Goal: Transaction & Acquisition: Purchase product/service

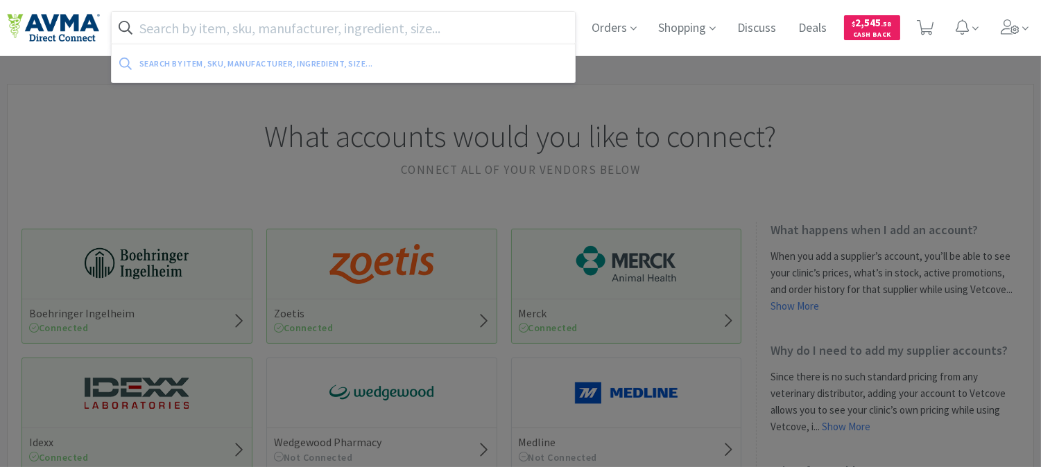
click at [440, 24] on input "text" at bounding box center [343, 28] width 463 height 32
paste input "036275"
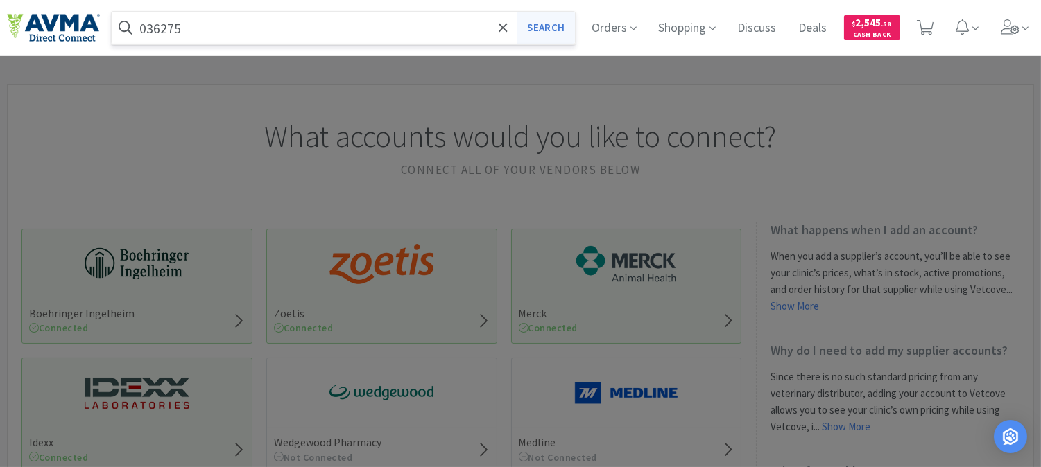
type input "036275"
click at [553, 30] on button "Search" at bounding box center [546, 28] width 58 height 32
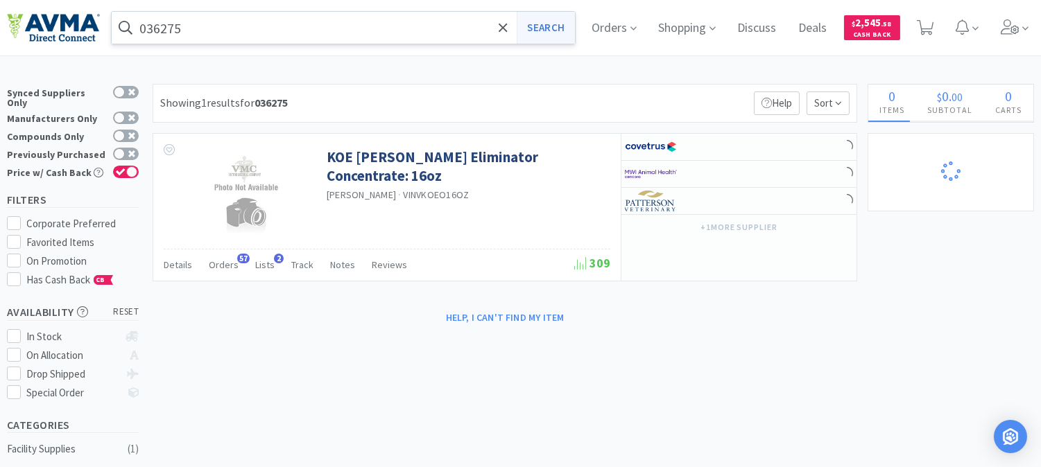
select select "3"
select select "8"
select select "3"
select select "1"
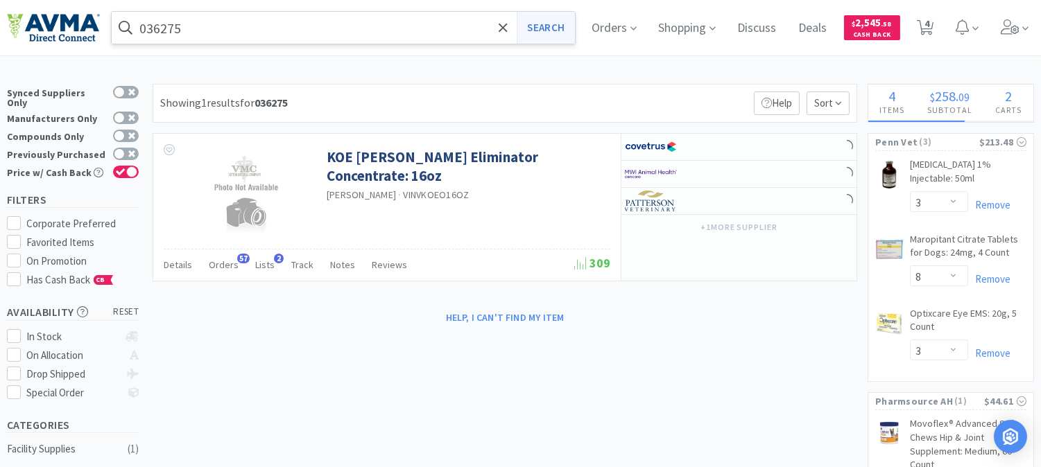
select select "24"
select select "12"
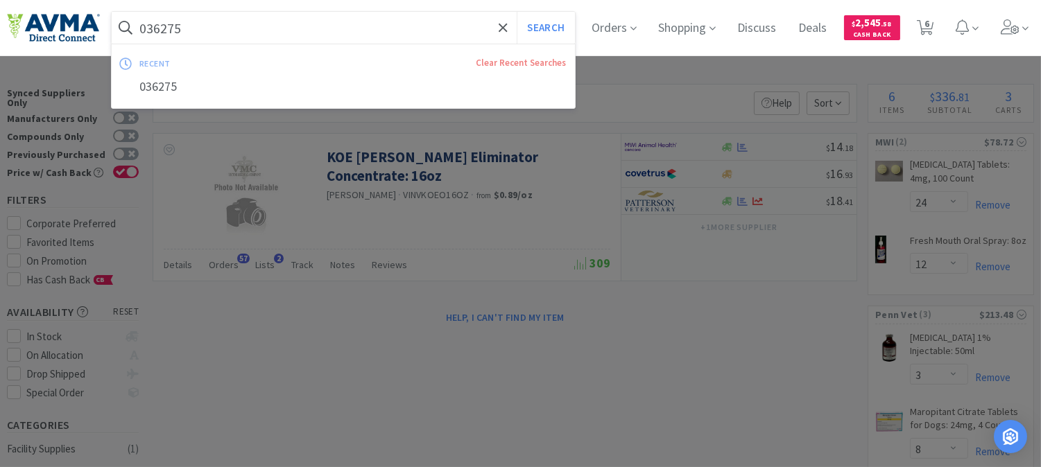
click at [219, 31] on input "036275" at bounding box center [343, 28] width 463 height 32
paste input "78037157"
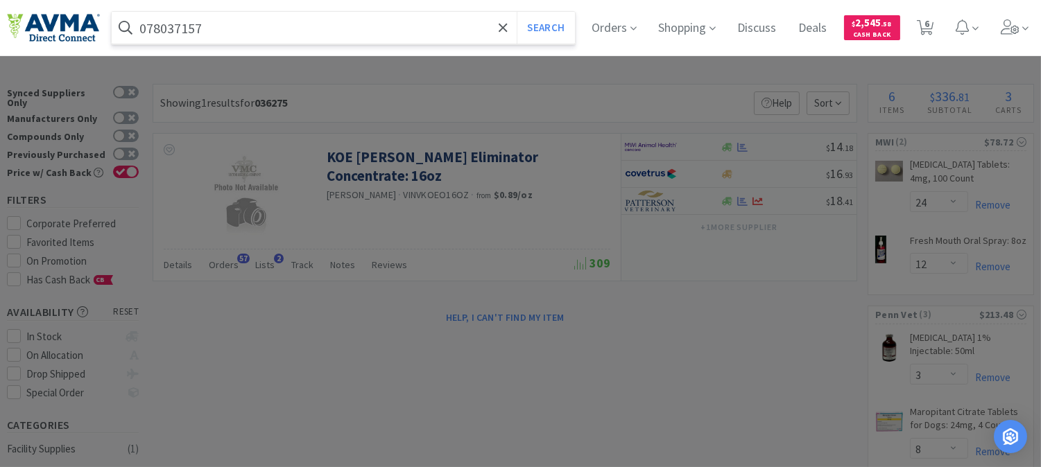
click at [517, 12] on button "Search" at bounding box center [546, 28] width 58 height 32
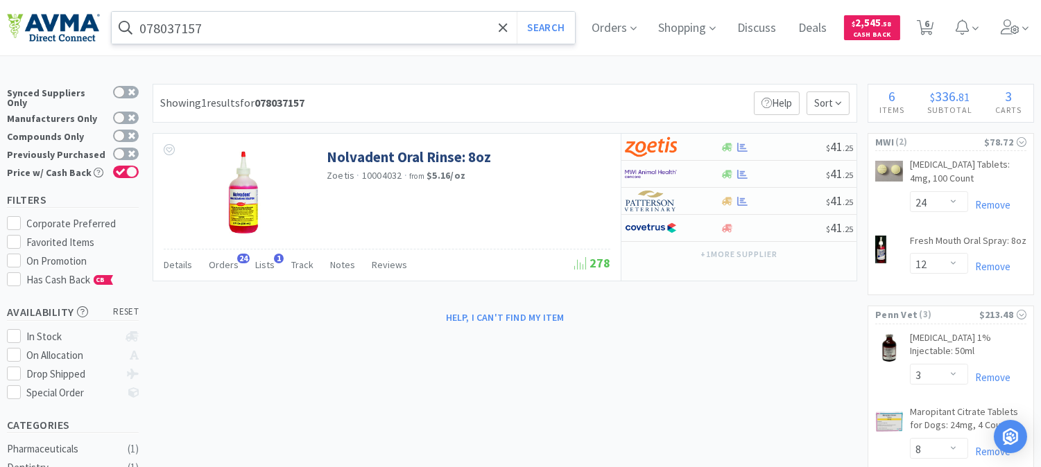
click at [352, 35] on input "078037157" at bounding box center [343, 28] width 463 height 32
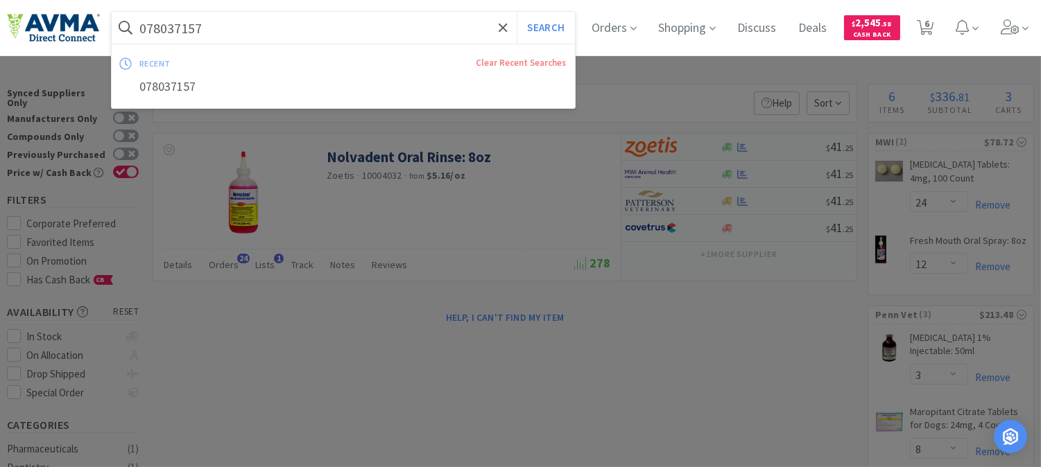
paste input "13233"
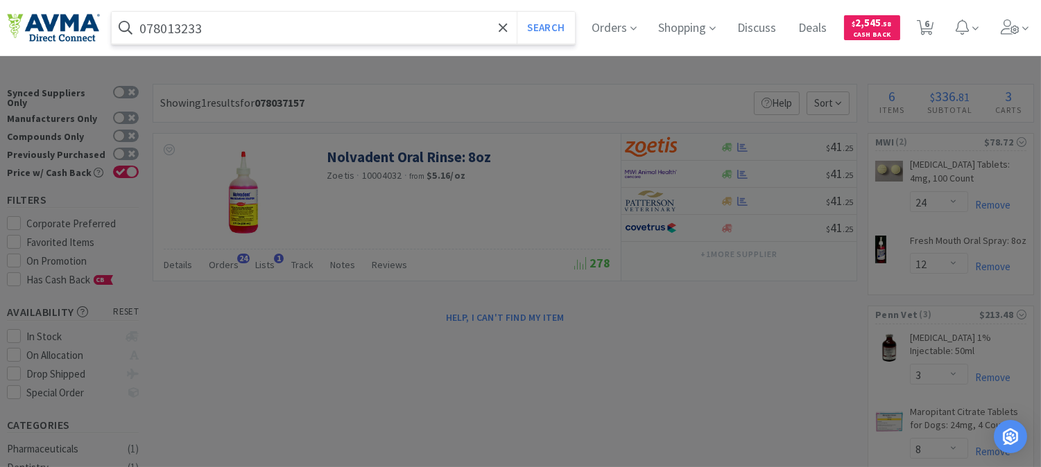
click at [517, 12] on button "Search" at bounding box center [546, 28] width 58 height 32
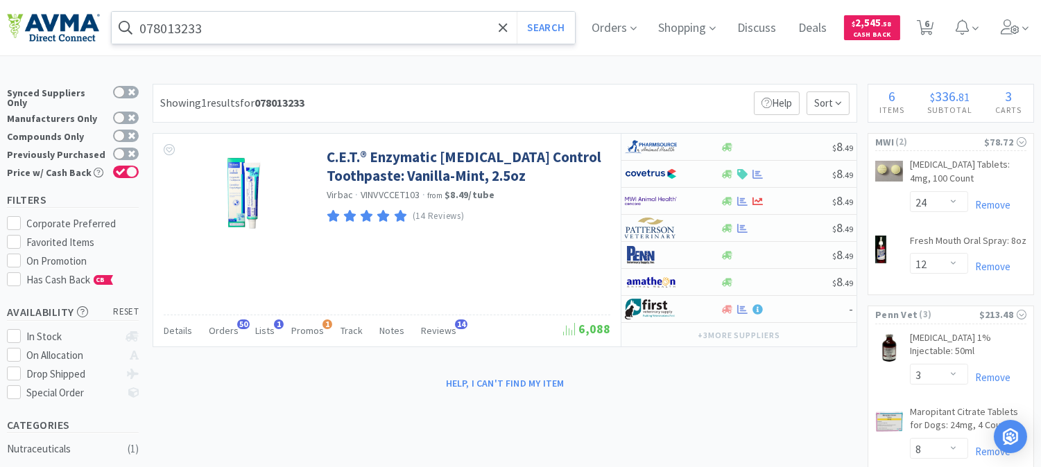
click at [246, 31] on input "078013233" at bounding box center [343, 28] width 463 height 32
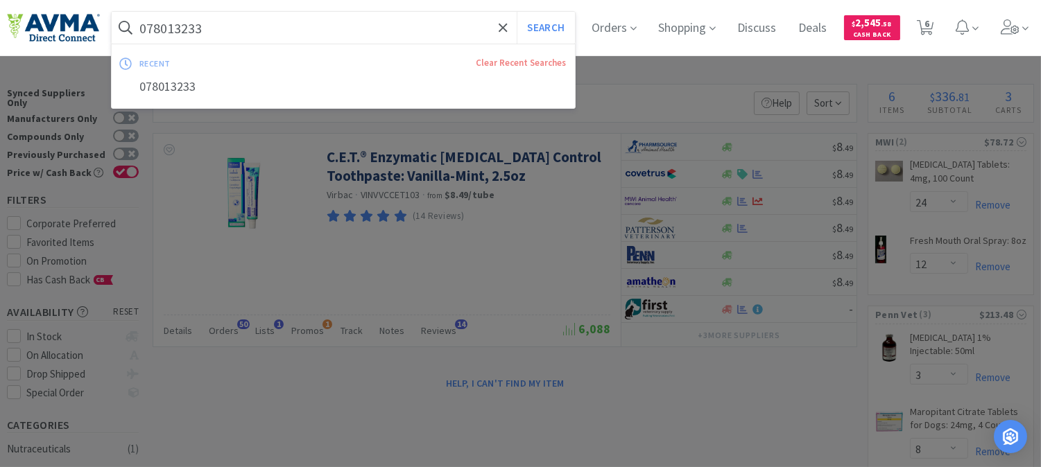
paste input "929495"
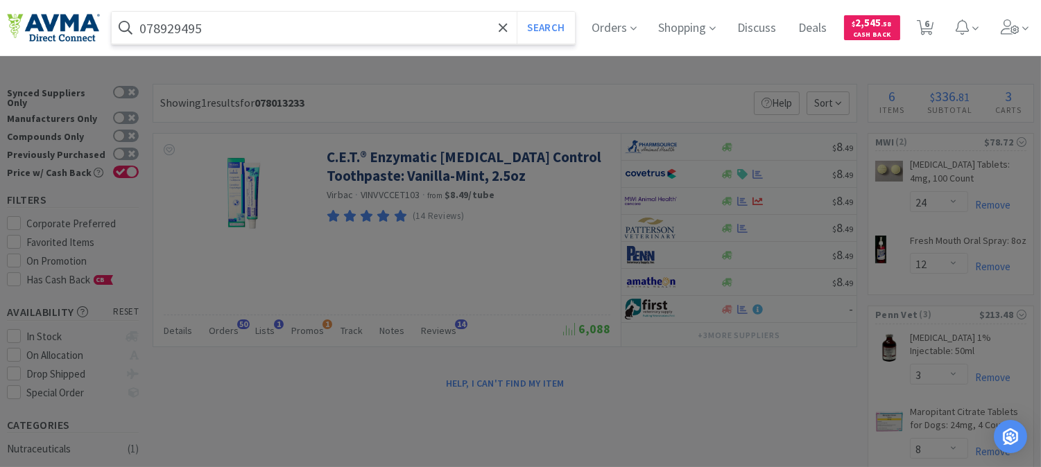
click at [517, 12] on button "Search" at bounding box center [546, 28] width 58 height 32
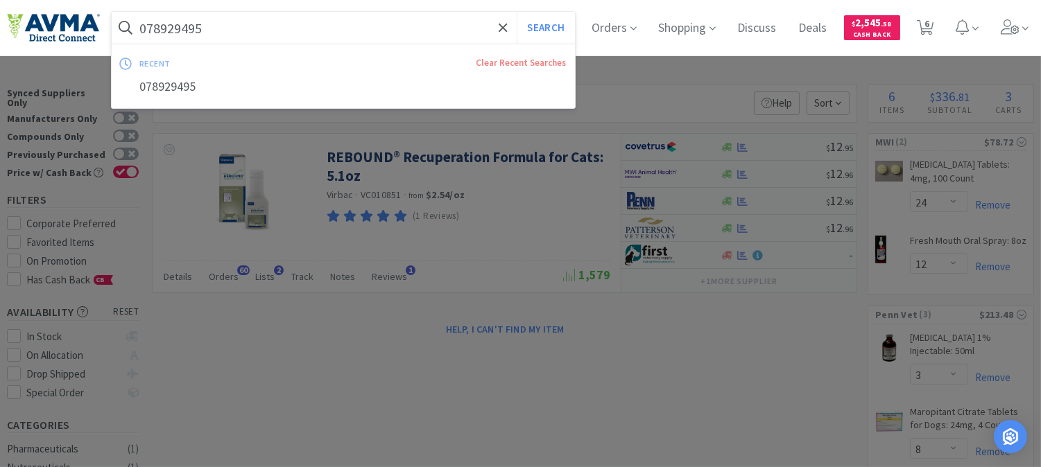
click at [223, 26] on input "078929495" at bounding box center [343, 28] width 463 height 32
paste input "3"
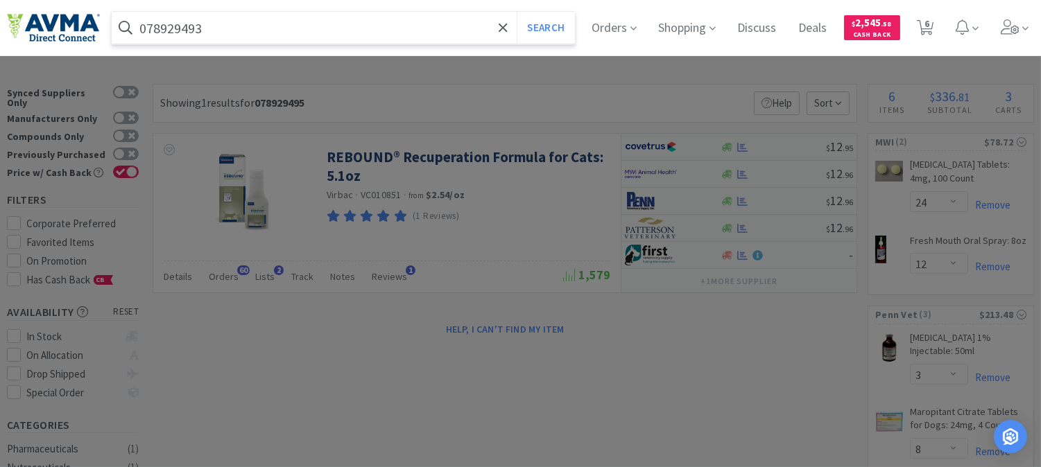
click at [517, 12] on button "Search" at bounding box center [546, 28] width 58 height 32
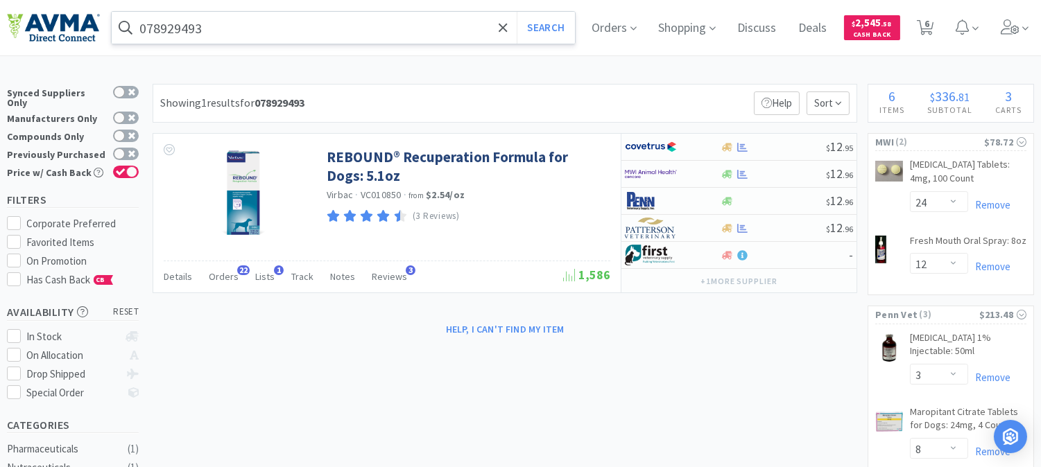
click at [225, 25] on input "078929493" at bounding box center [343, 28] width 463 height 32
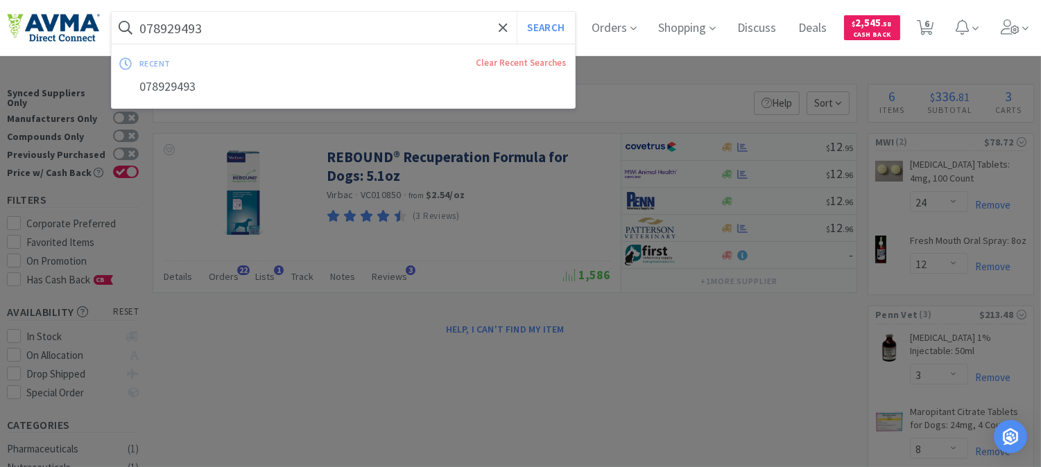
paste input "502314"
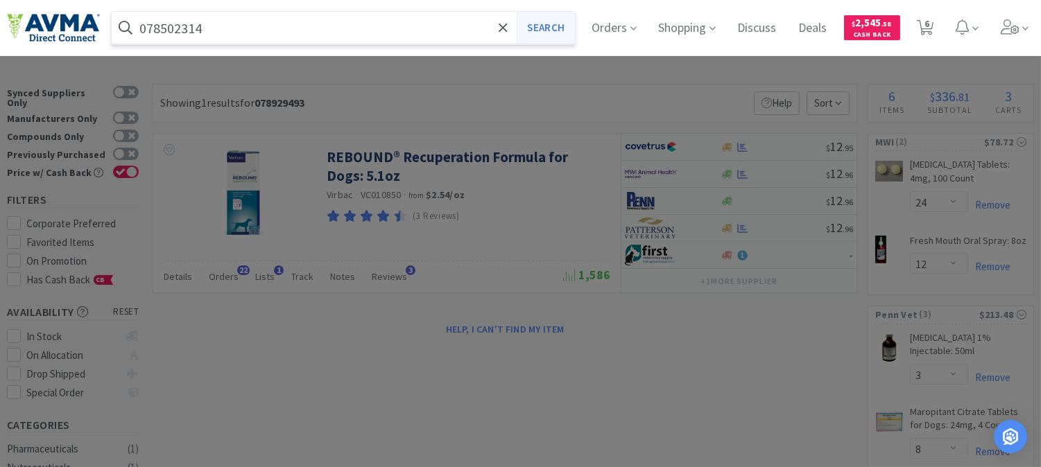
click at [538, 25] on button "Search" at bounding box center [546, 28] width 58 height 32
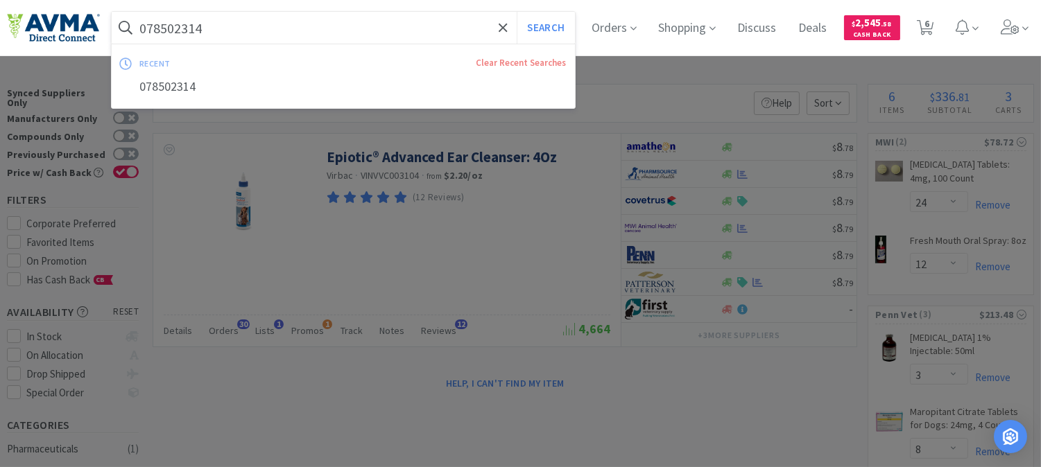
click at [311, 25] on input "078502314" at bounding box center [343, 28] width 463 height 32
paste input "881671"
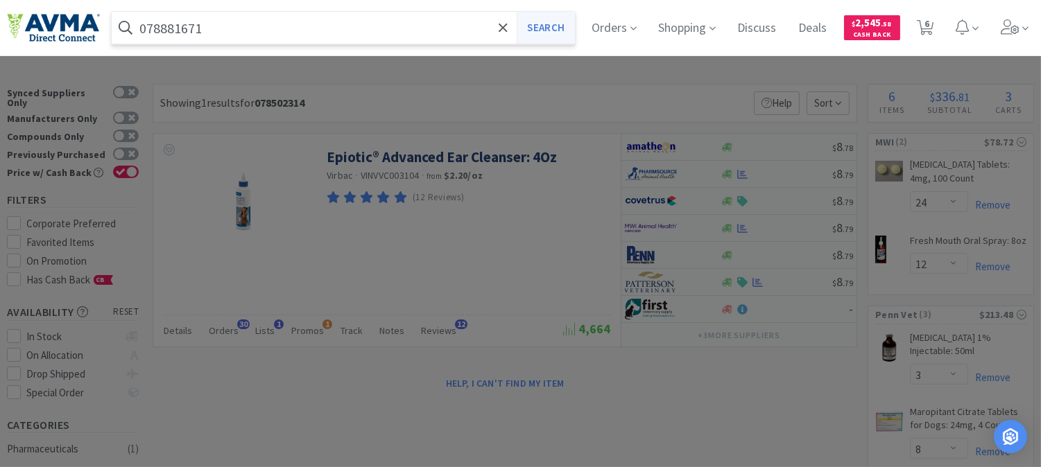
click at [557, 23] on button "Search" at bounding box center [546, 28] width 58 height 32
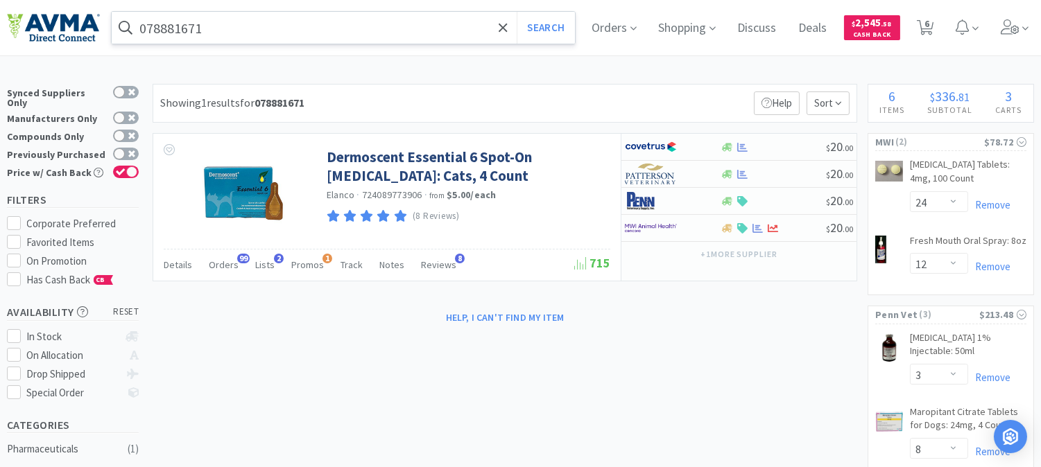
click at [237, 33] on input "078881671" at bounding box center [343, 28] width 463 height 32
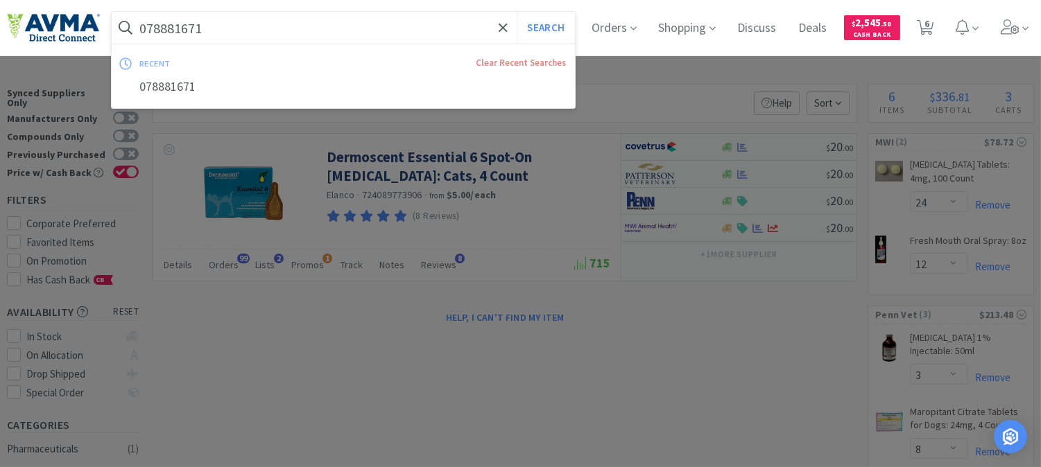
paste input "934207"
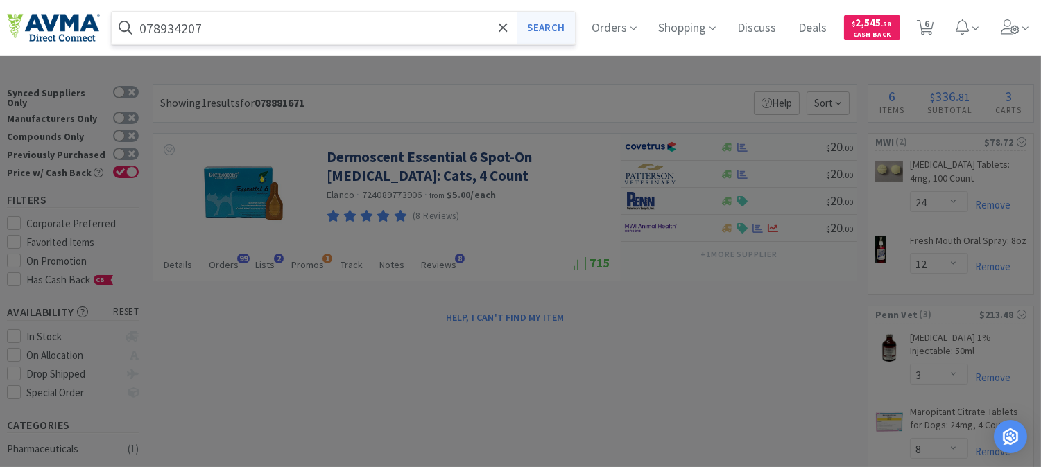
click at [562, 28] on button "Search" at bounding box center [546, 28] width 58 height 32
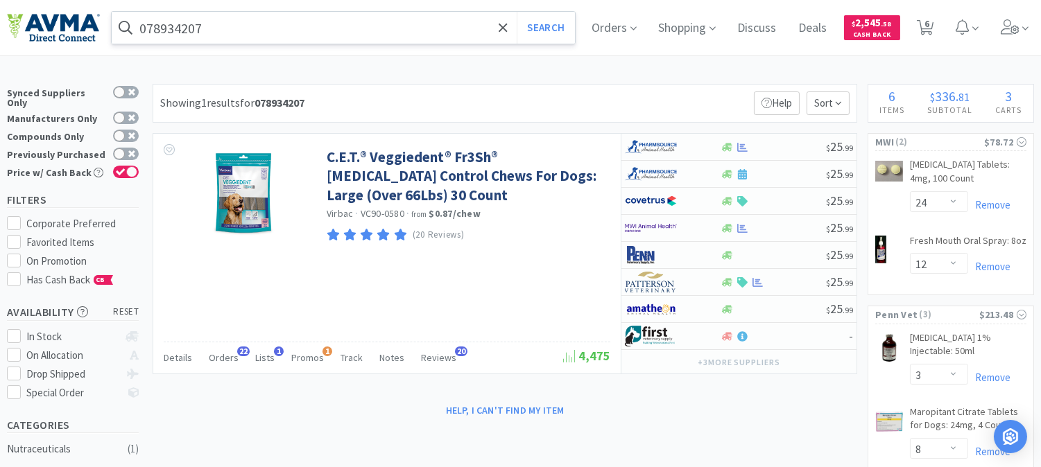
click at [286, 23] on input "078934207" at bounding box center [343, 28] width 463 height 32
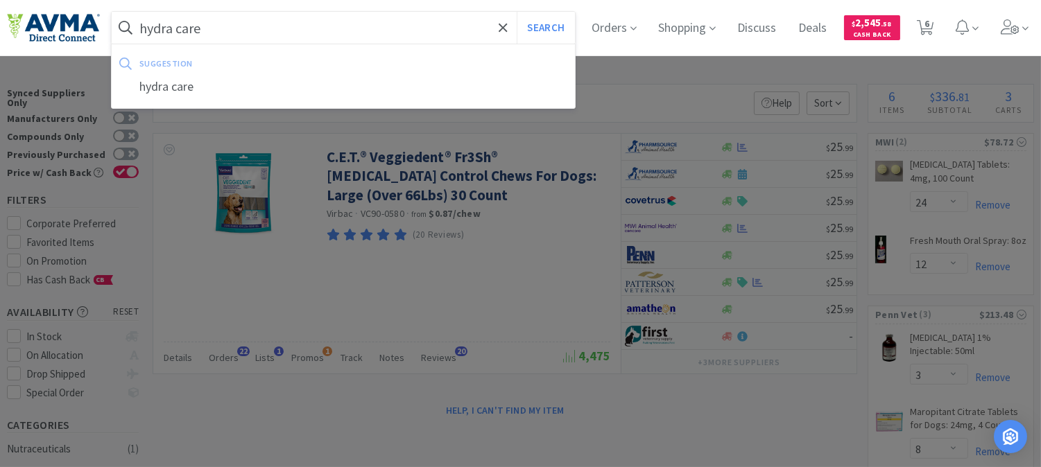
click at [517, 12] on button "Search" at bounding box center [546, 28] width 58 height 32
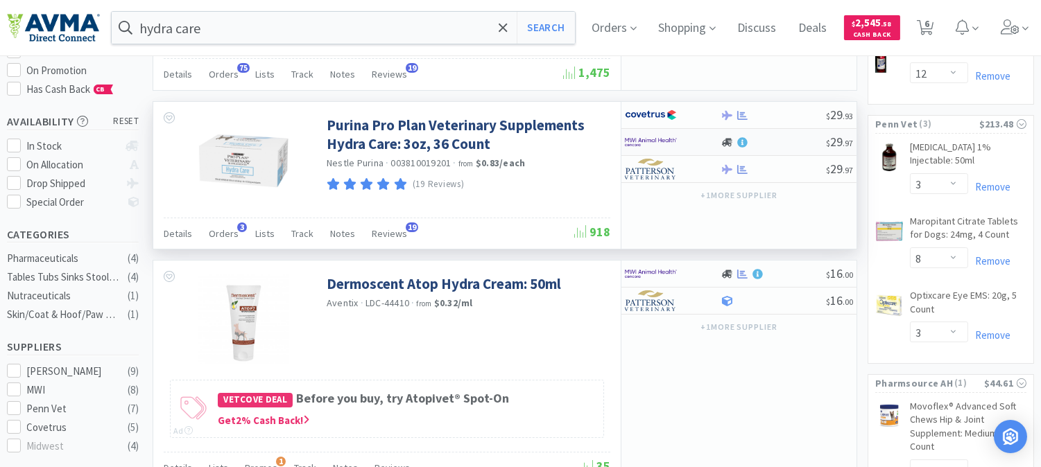
scroll to position [231, 0]
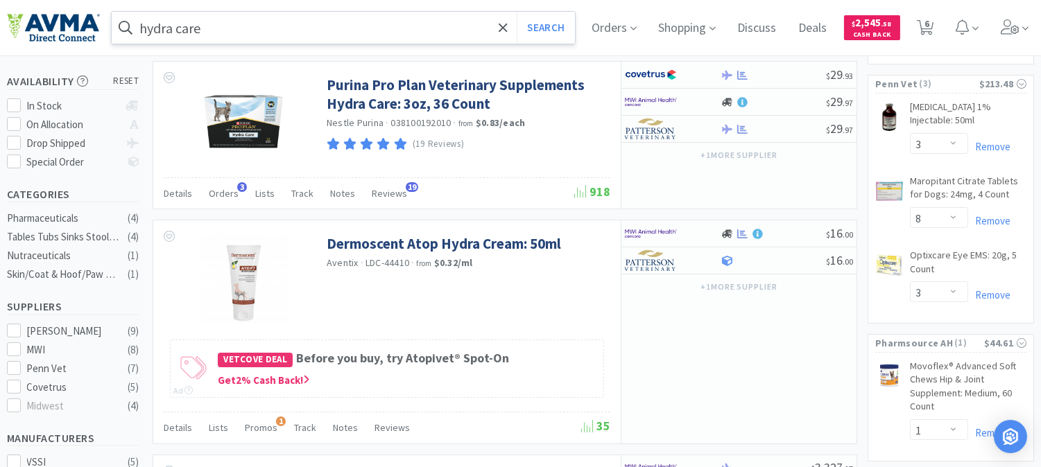
click at [289, 30] on input "hydra care" at bounding box center [343, 28] width 463 height 32
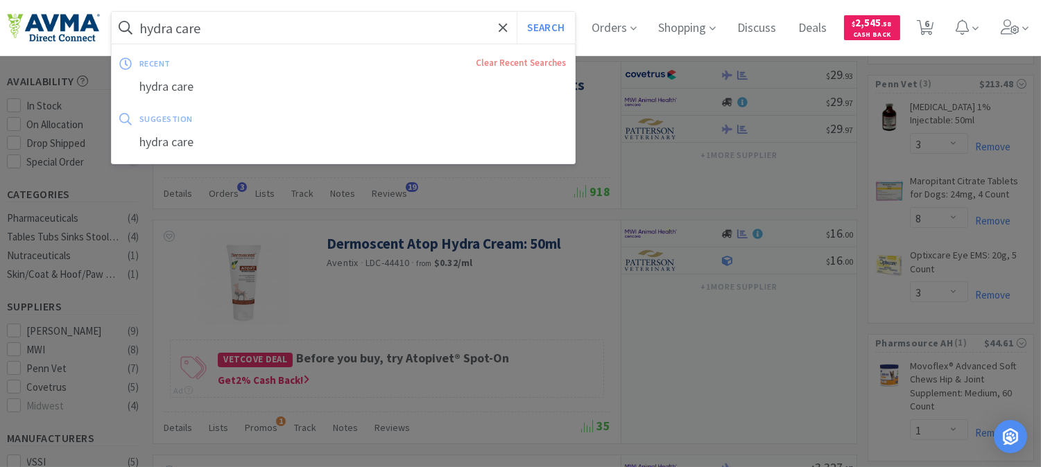
paste input "PVS8920"
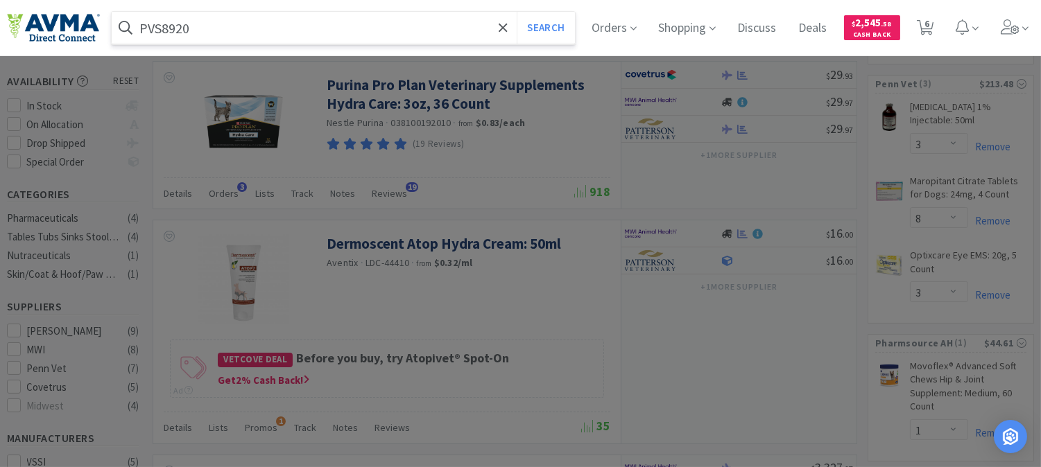
click at [517, 12] on button "Search" at bounding box center [546, 28] width 58 height 32
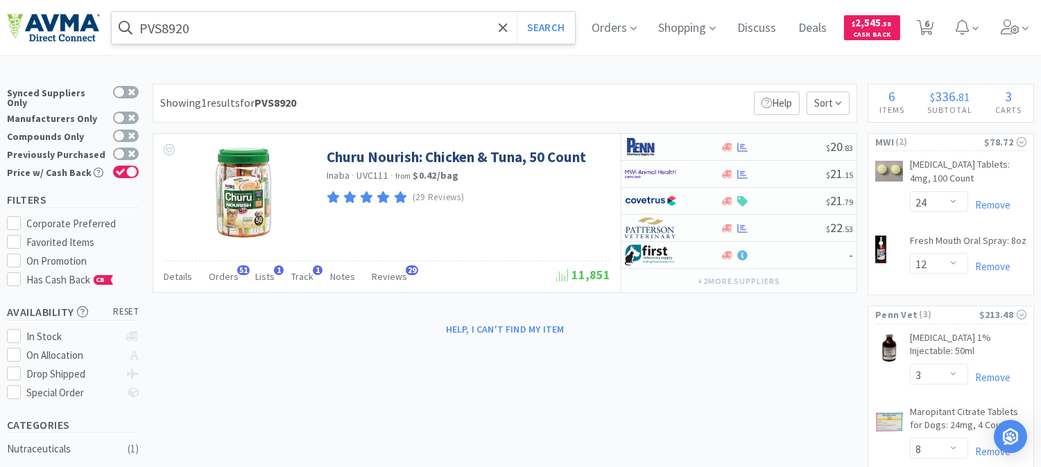
click at [178, 29] on input "PVS8920" at bounding box center [343, 28] width 463 height 32
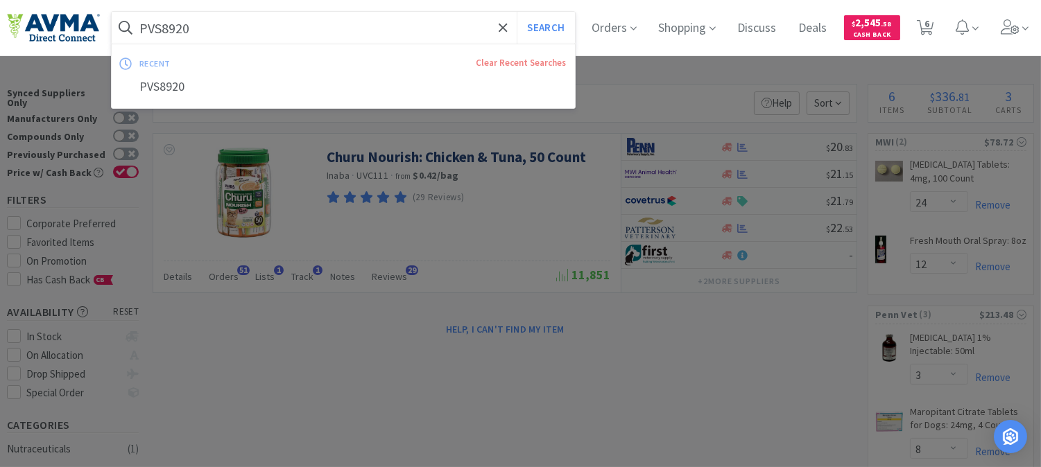
paste input "074163"
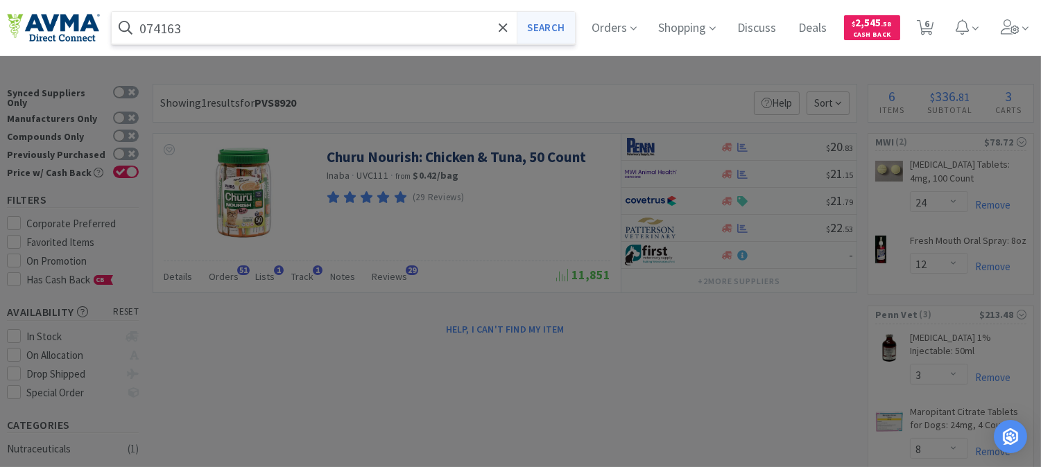
type input "074163"
click at [549, 28] on button "Search" at bounding box center [546, 28] width 58 height 32
